Goal: Check status: Check status

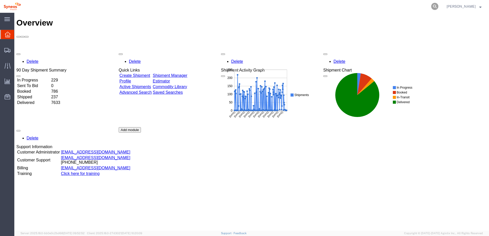
click at [439, 6] on icon at bounding box center [434, 6] width 7 height 7
paste input "56645983"
click at [439, 8] on icon at bounding box center [434, 6] width 7 height 7
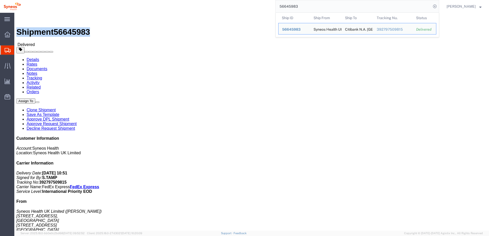
drag, startPoint x: 13, startPoint y: 7, endPoint x: 69, endPoint y: 6, distance: 55.5
click h1 "Shipment 56645983"
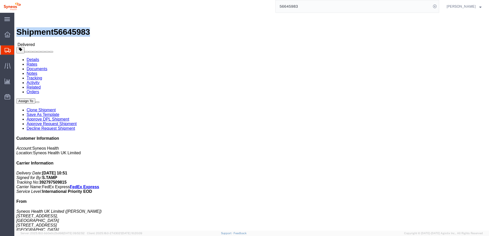
copy h1 "Shipment 56645983"
click div "Shipment 56645983 Delivered"
click span "56645983"
drag, startPoint x: 69, startPoint y: 7, endPoint x: 14, endPoint y: 5, distance: 55.6
click h1 "Shipment 56645983"
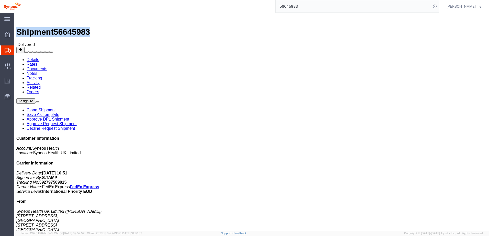
copy h1 "Shipment 56645983"
click span "56645983"
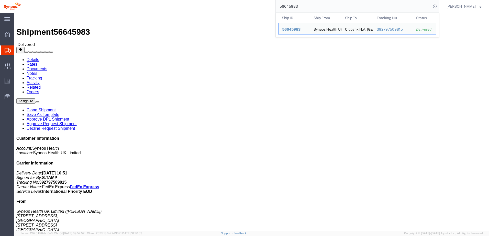
drag, startPoint x: 321, startPoint y: 6, endPoint x: 269, endPoint y: 6, distance: 51.7
click at [269, 6] on div "56645983 Ship ID Ship From Ship To Tracking Nu. Status Ship ID 56645983 Ship Fr…" at bounding box center [231, 6] width 415 height 13
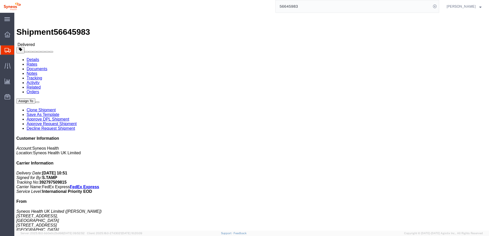
paste input "81559"
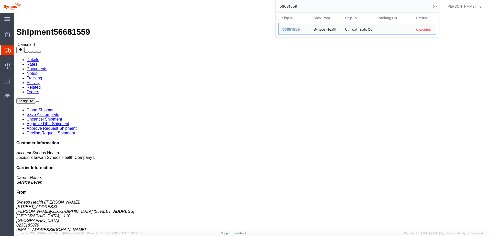
click at [312, 8] on input "56681559" at bounding box center [354, 6] width 156 height 12
click at [253, 6] on div "56681559 Ship ID Ship From Ship To Tracking Nu. Status Ship ID 56681559 Ship Fr…" at bounding box center [231, 6] width 415 height 13
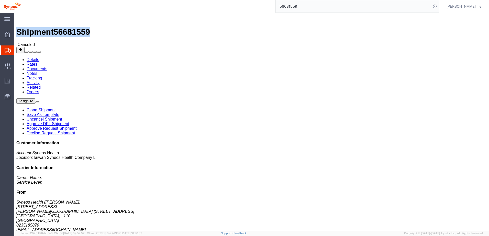
drag, startPoint x: 14, startPoint y: 6, endPoint x: 70, endPoint y: 7, distance: 56.0
click h1 "Shipment 56681559"
copy h1 "Shipment 56681559"
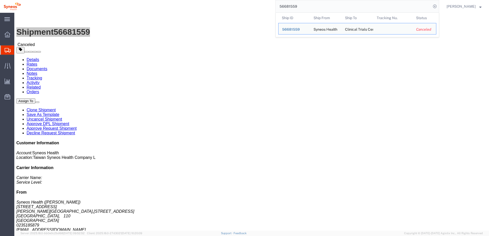
drag, startPoint x: 314, startPoint y: 9, endPoint x: 266, endPoint y: 3, distance: 49.2
click at [267, 3] on div "56681559 Ship ID Ship From Ship To Tracking Nu. Status Ship ID 56681559 Ship Fr…" at bounding box center [231, 6] width 415 height 13
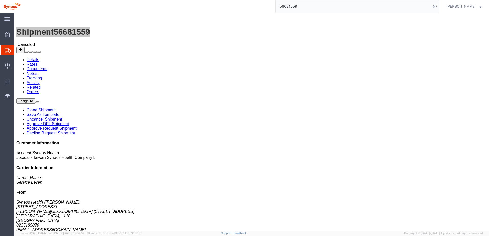
paste input "712770"
type input "56712770"
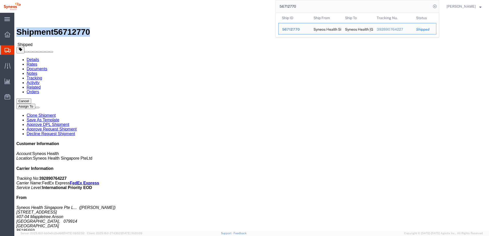
drag, startPoint x: 70, startPoint y: 5, endPoint x: 14, endPoint y: 4, distance: 56.3
click h1 "Shipment 56712770"
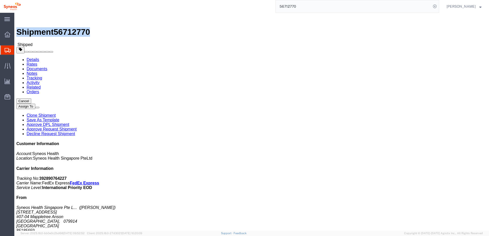
copy h1 "Shipment 56712770"
click div "Ship From Syneos Health Singapore Pte Ltd ([PERSON_NAME]) [STREET_ADDRESS][PERS…"
